Goal: Check status: Check status

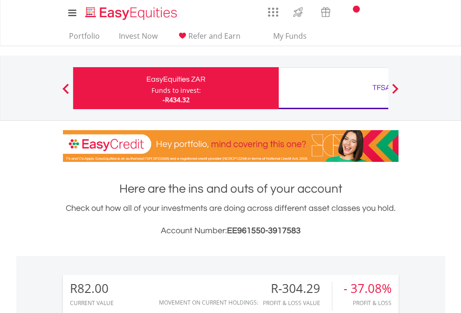
scroll to position [90, 146]
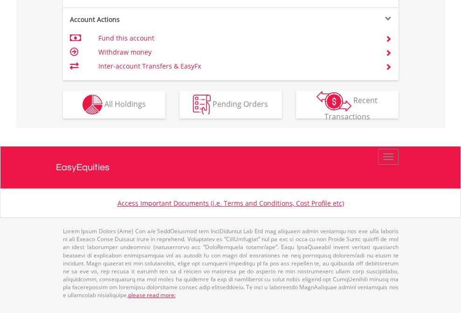
scroll to position [913, 0]
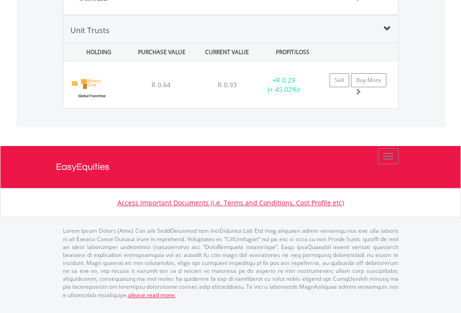
scroll to position [90, 146]
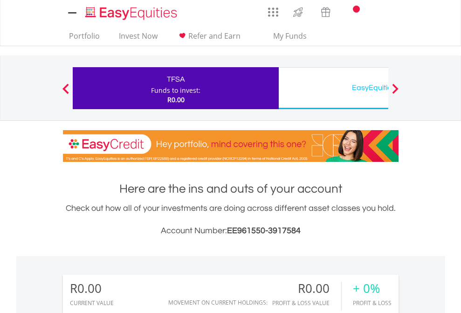
scroll to position [693, 0]
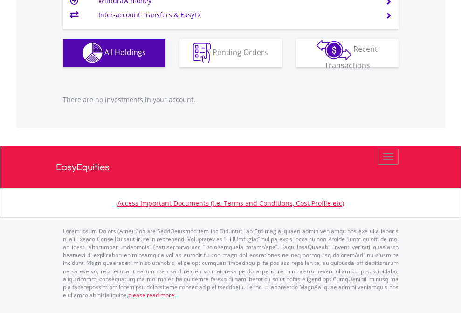
scroll to position [924, 0]
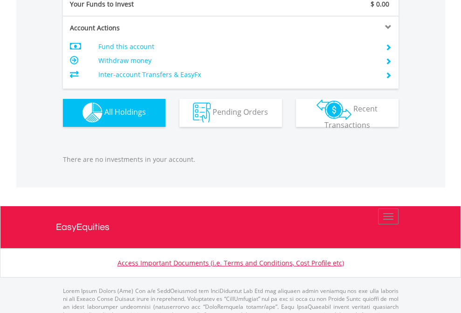
scroll to position [924, 0]
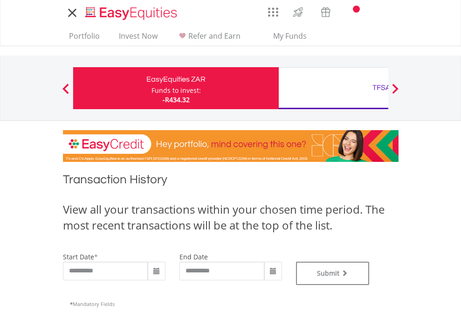
type input "**********"
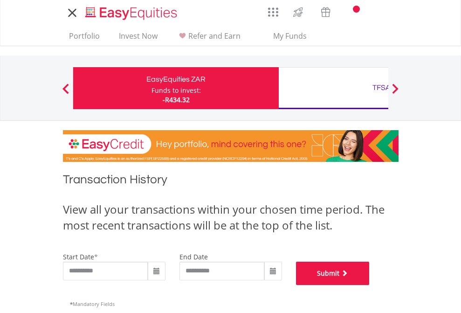
click at [370, 285] on button "Submit" at bounding box center [333, 273] width 74 height 23
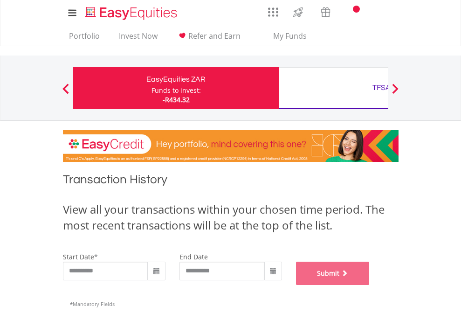
scroll to position [378, 0]
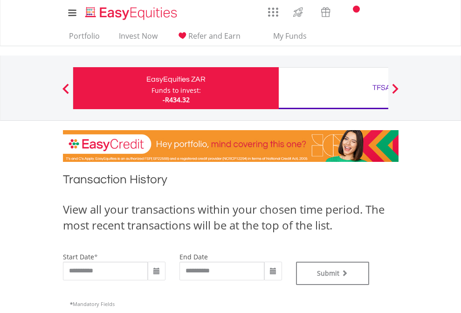
click at [334, 88] on div "TFSA" at bounding box center [382, 87] width 195 height 13
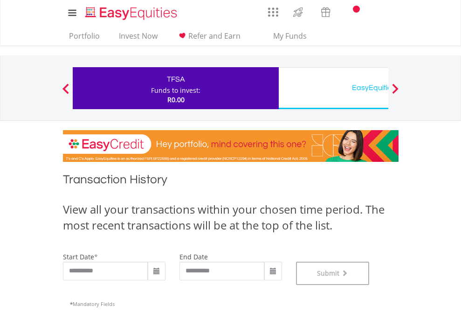
scroll to position [378, 0]
click at [334, 88] on div "EasyEquities USD" at bounding box center [382, 87] width 195 height 13
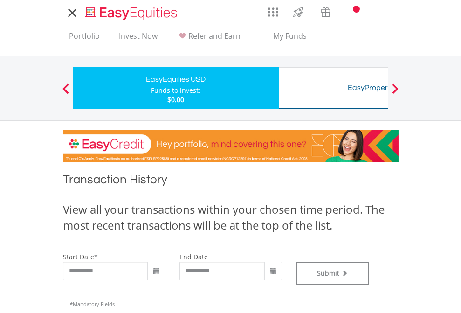
type input "**********"
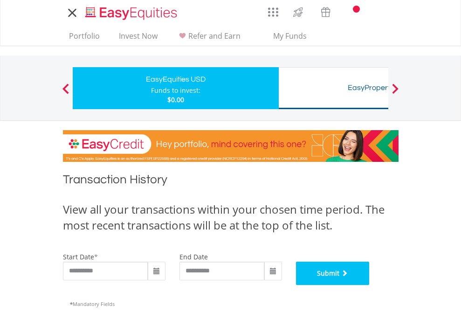
click at [370, 285] on button "Submit" at bounding box center [333, 273] width 74 height 23
